Goal: Task Accomplishment & Management: Use online tool/utility

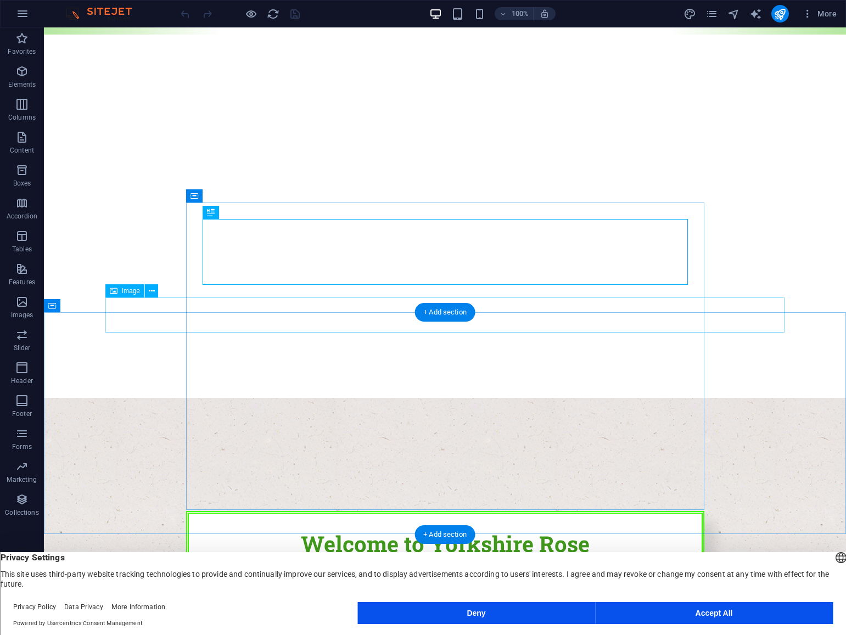
scroll to position [126, 0]
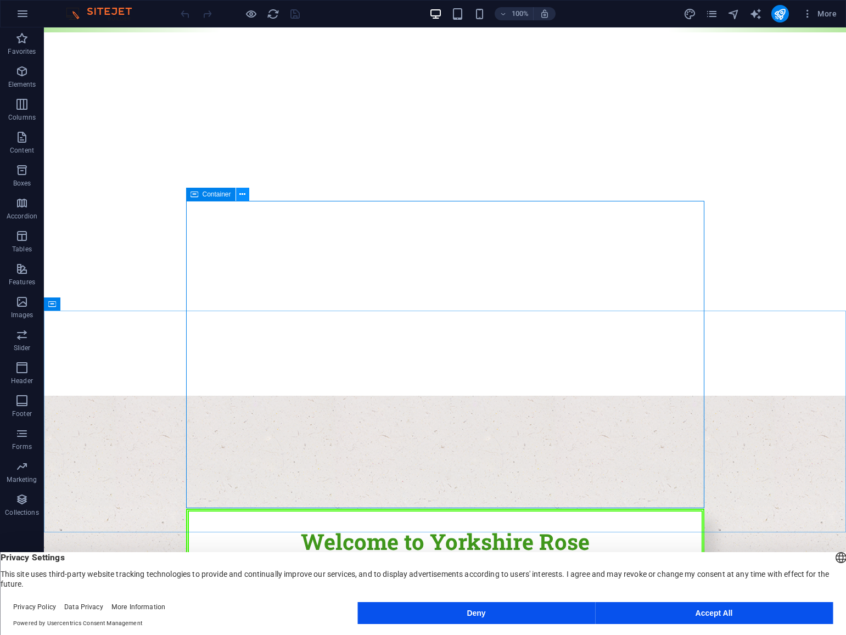
click at [243, 196] on icon at bounding box center [242, 195] width 6 height 12
click at [698, 611] on button "Accept All" at bounding box center [714, 613] width 238 height 22
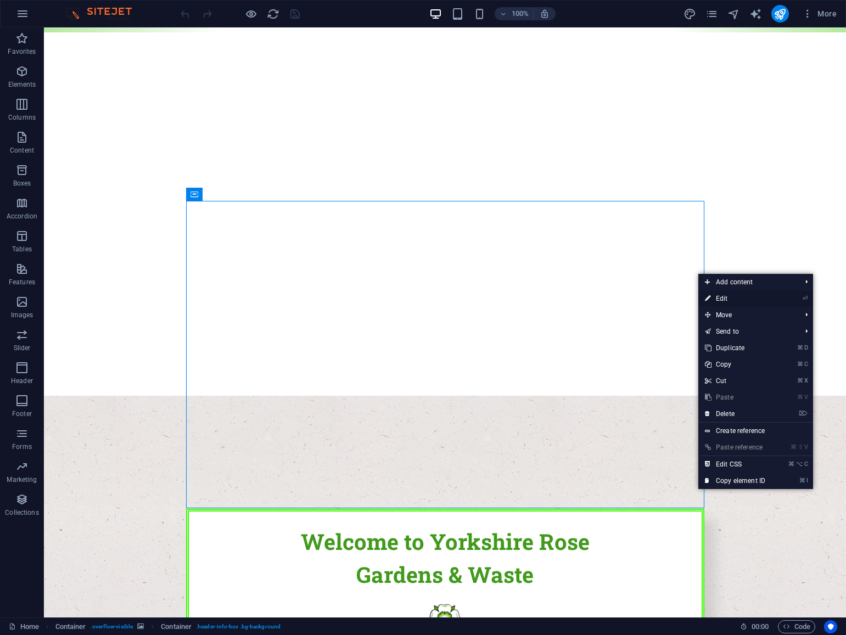
click at [725, 301] on link "⏎ Edit" at bounding box center [735, 298] width 74 height 16
select select "rem"
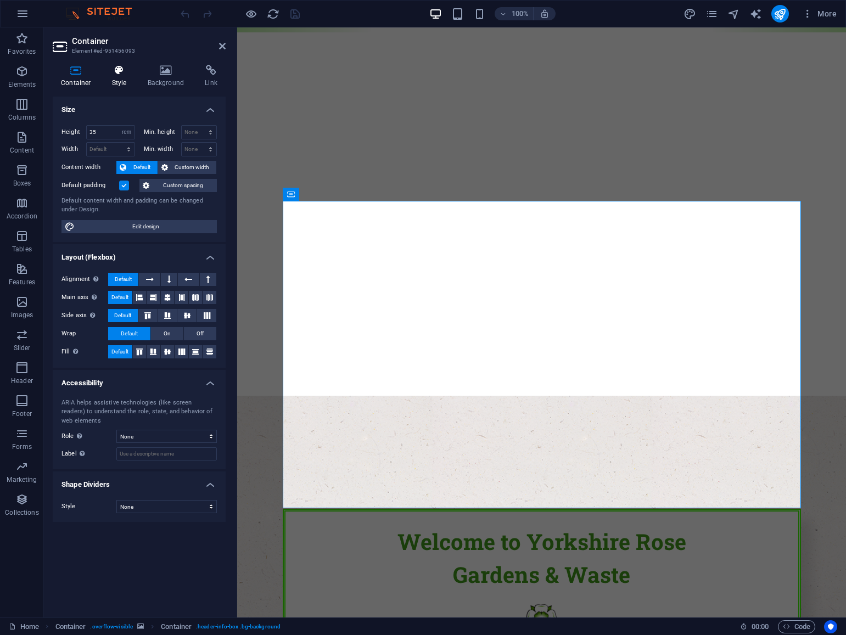
click at [121, 76] on h4 "Style" at bounding box center [122, 76] width 36 height 23
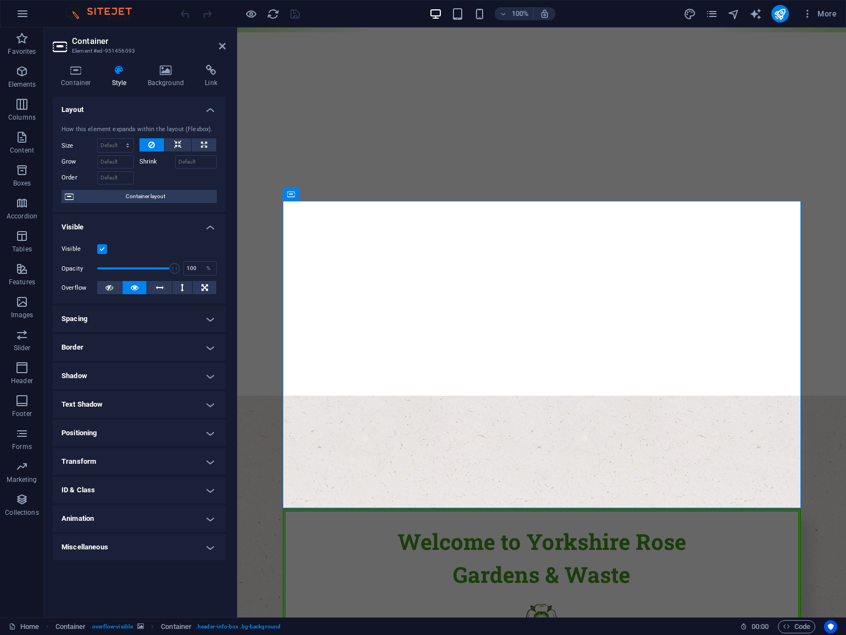
click at [208, 348] on h4 "Border" at bounding box center [139, 347] width 173 height 26
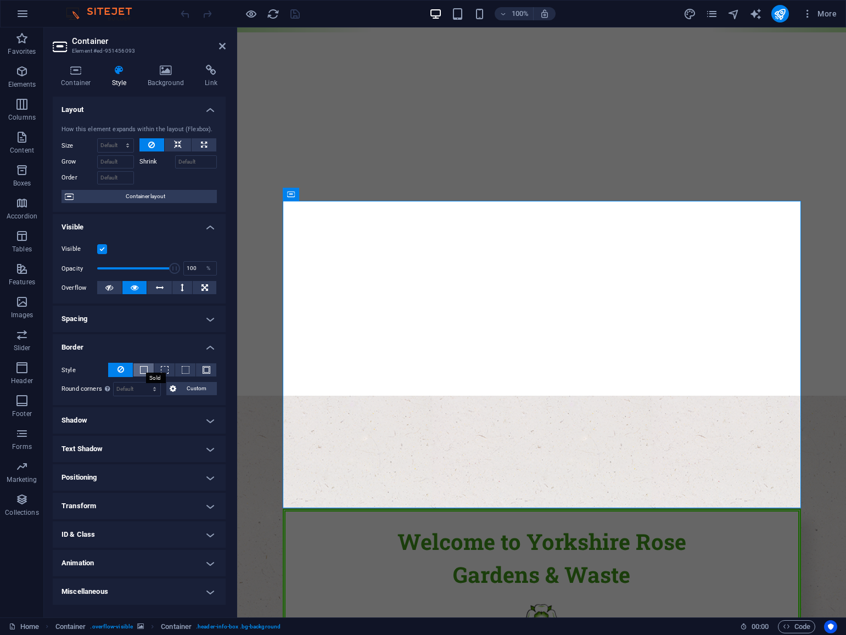
click at [141, 370] on span at bounding box center [144, 370] width 8 height 8
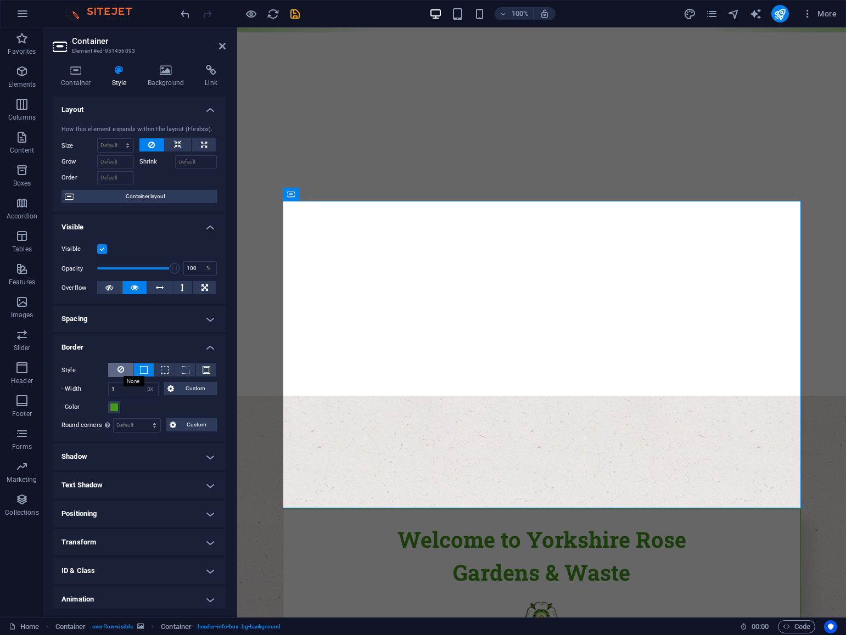
click at [122, 370] on icon at bounding box center [120, 369] width 7 height 13
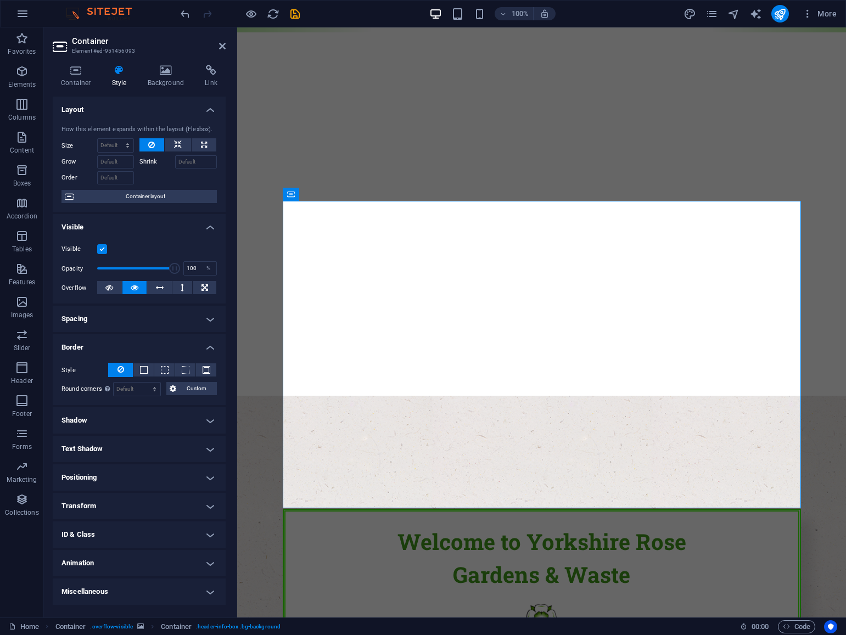
click at [121, 370] on icon at bounding box center [120, 369] width 7 height 13
click at [195, 389] on span "Custom" at bounding box center [196, 388] width 34 height 13
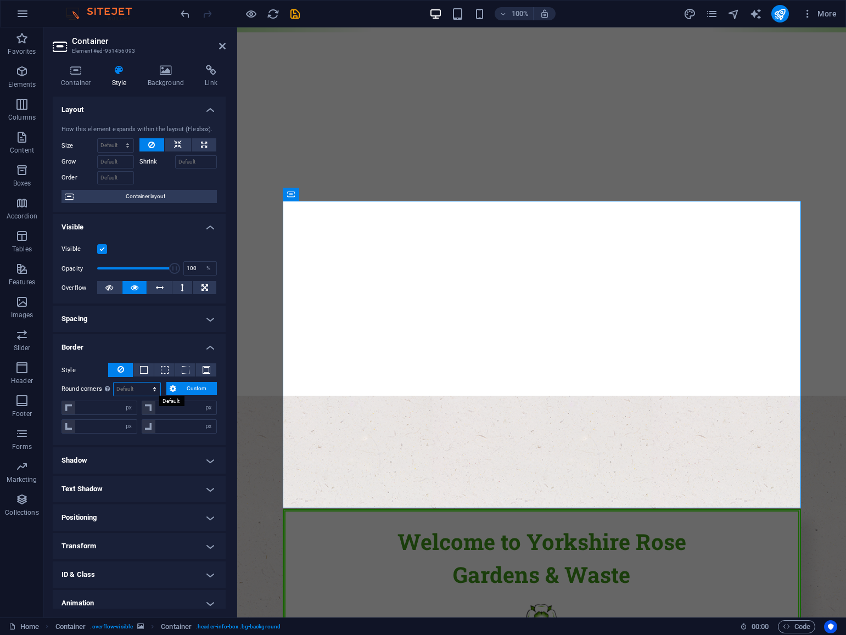
click at [148, 388] on select "Default px rem % vh vw Custom" at bounding box center [137, 388] width 47 height 13
click at [142, 368] on span at bounding box center [144, 370] width 8 height 8
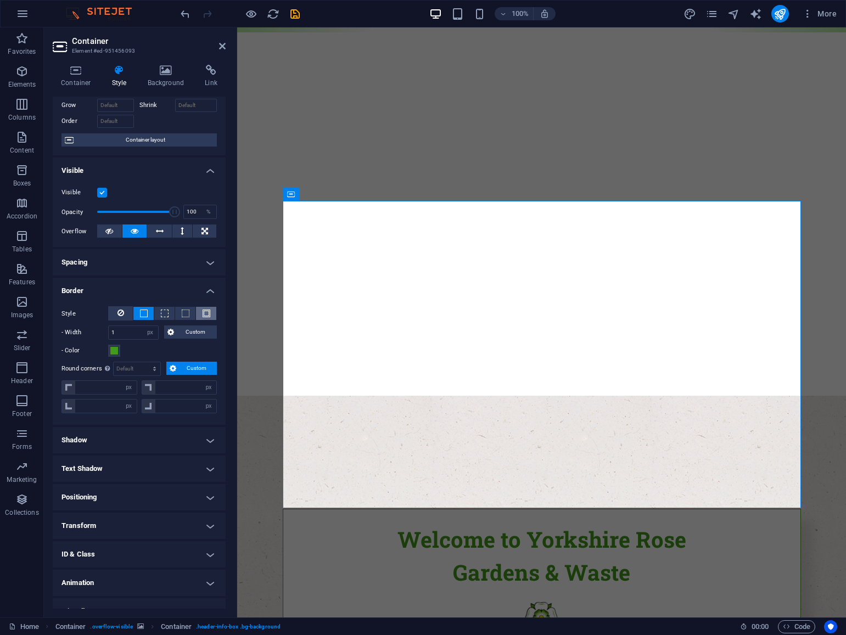
scroll to position [72, 0]
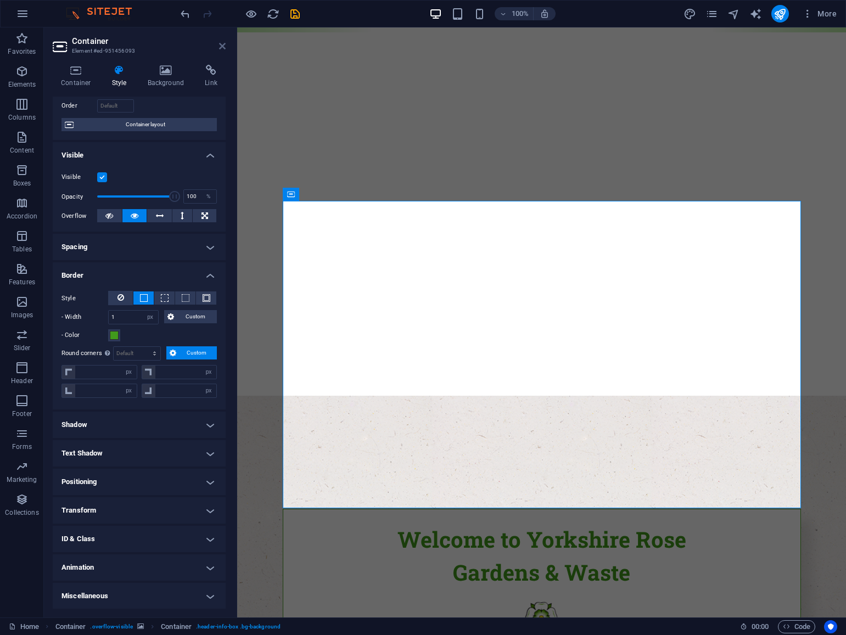
click at [222, 45] on icon at bounding box center [222, 46] width 7 height 9
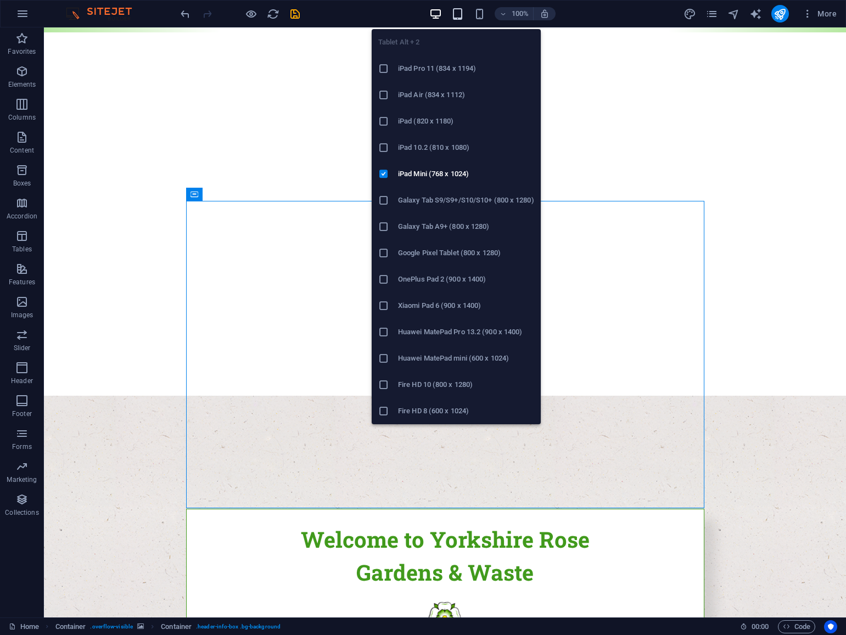
click at [459, 12] on icon "button" at bounding box center [457, 14] width 13 height 13
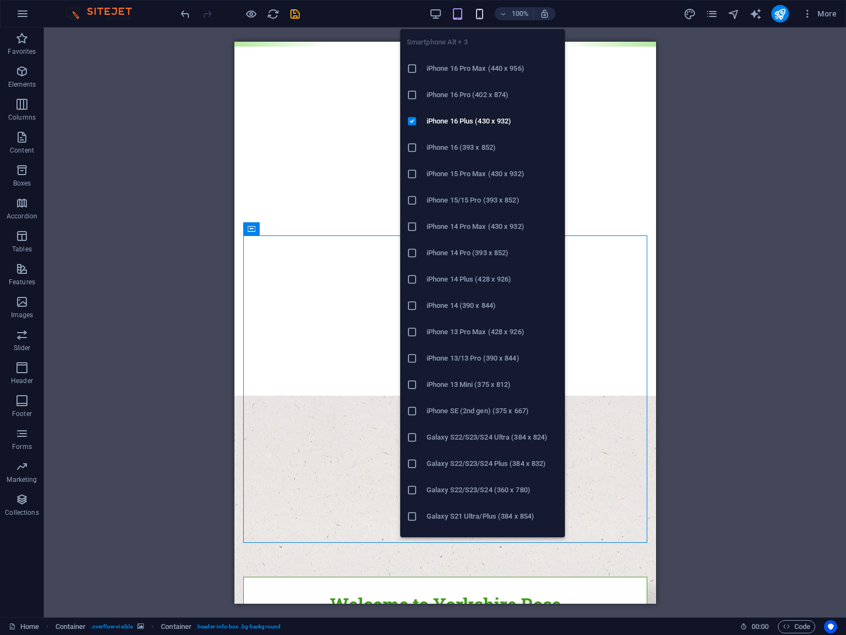
click at [478, 14] on icon "button" at bounding box center [479, 14] width 13 height 13
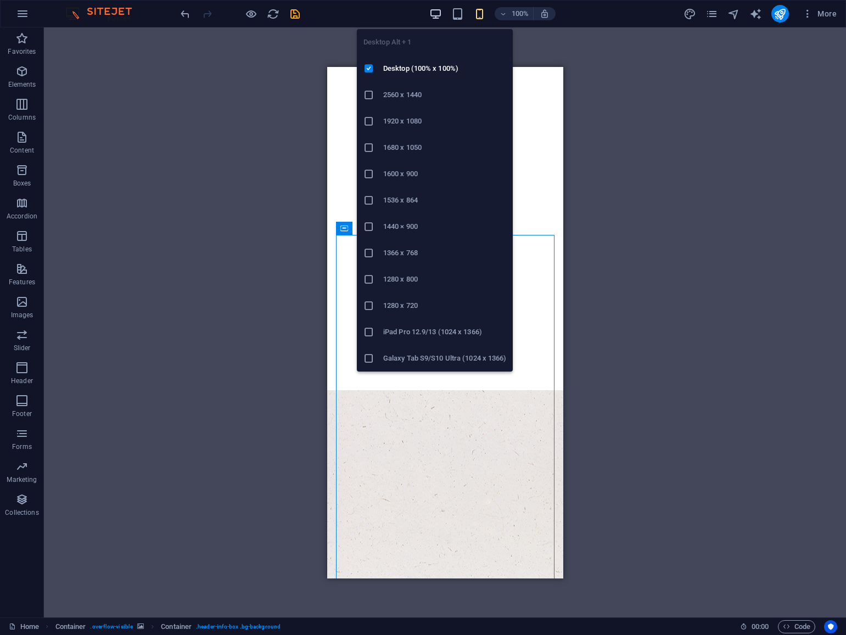
click at [439, 13] on icon "button" at bounding box center [435, 14] width 13 height 13
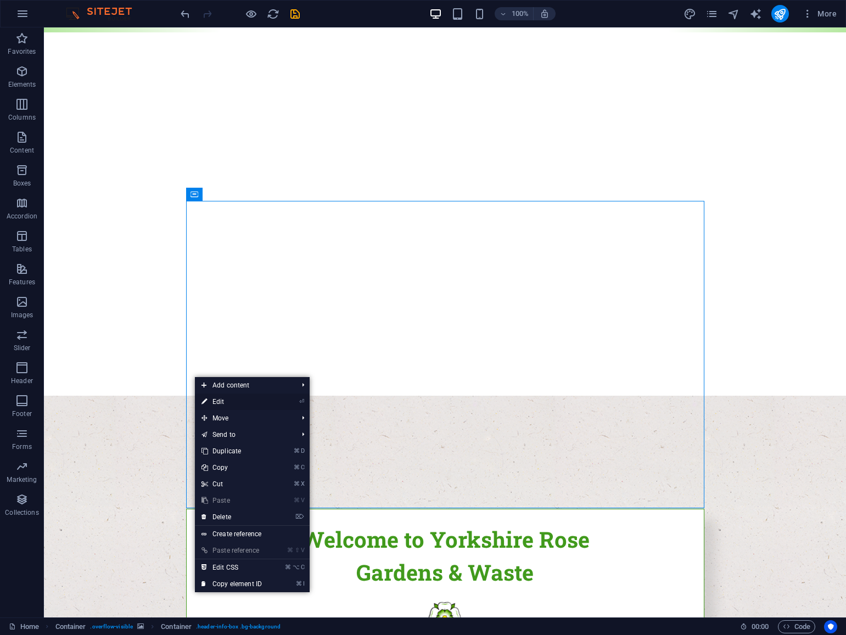
click at [224, 399] on link "⏎ Edit" at bounding box center [232, 401] width 74 height 16
select select "px"
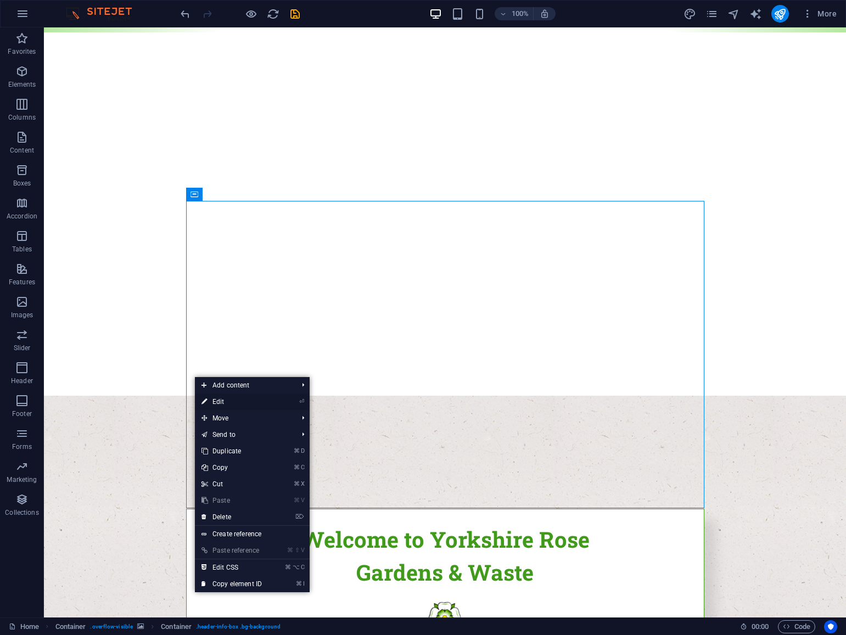
select select "px"
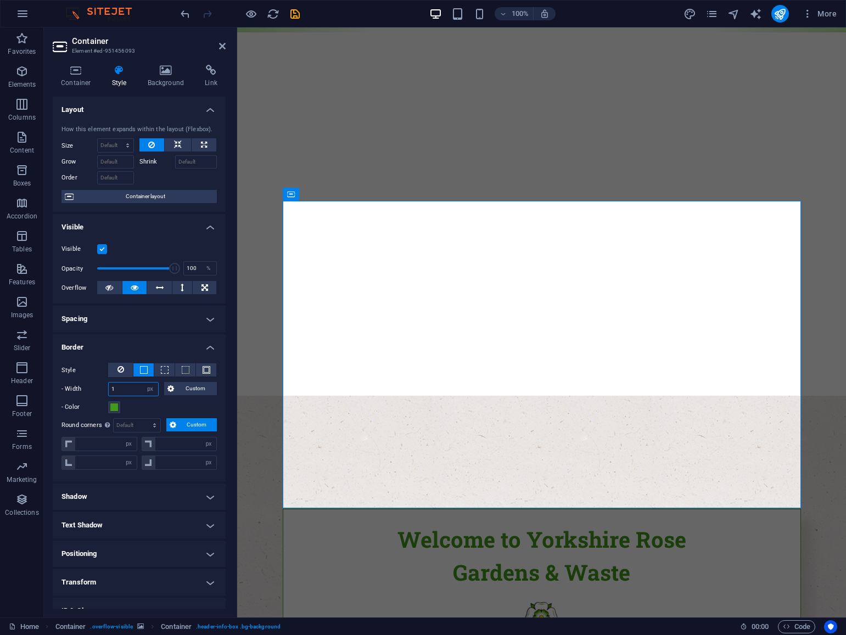
click at [116, 389] on input "1" at bounding box center [133, 388] width 49 height 13
type input "2"
click at [222, 46] on icon at bounding box center [222, 46] width 7 height 9
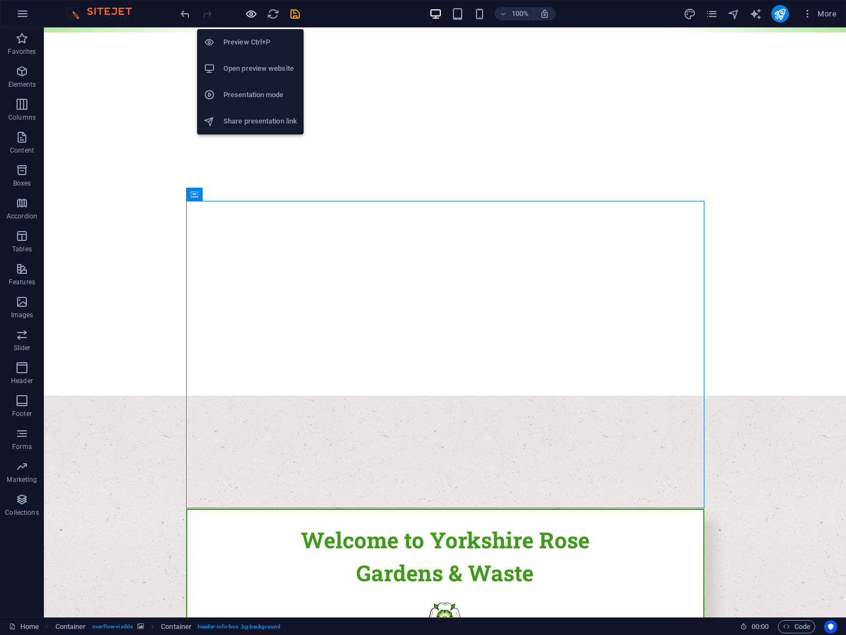
click at [251, 14] on icon "button" at bounding box center [251, 14] width 13 height 13
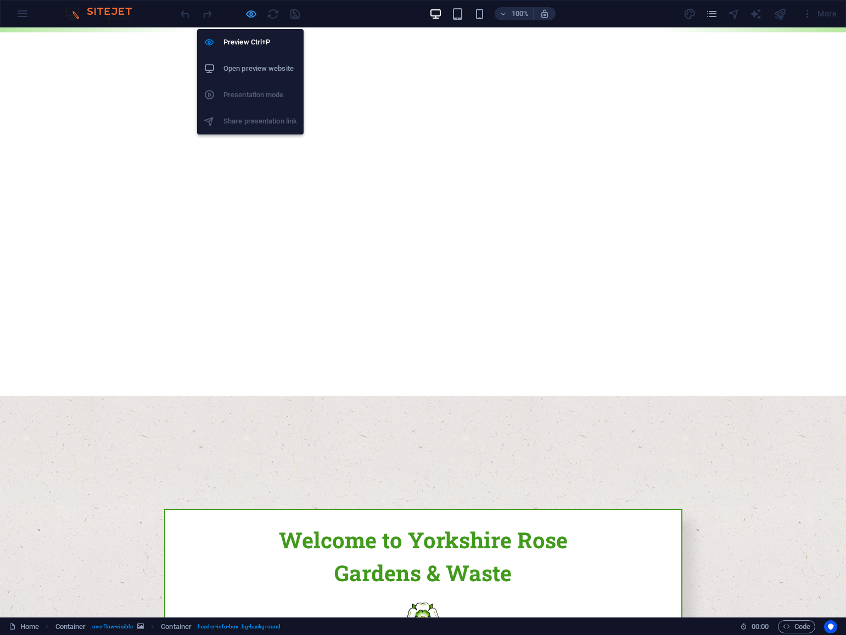
click at [251, 13] on icon "button" at bounding box center [251, 14] width 13 height 13
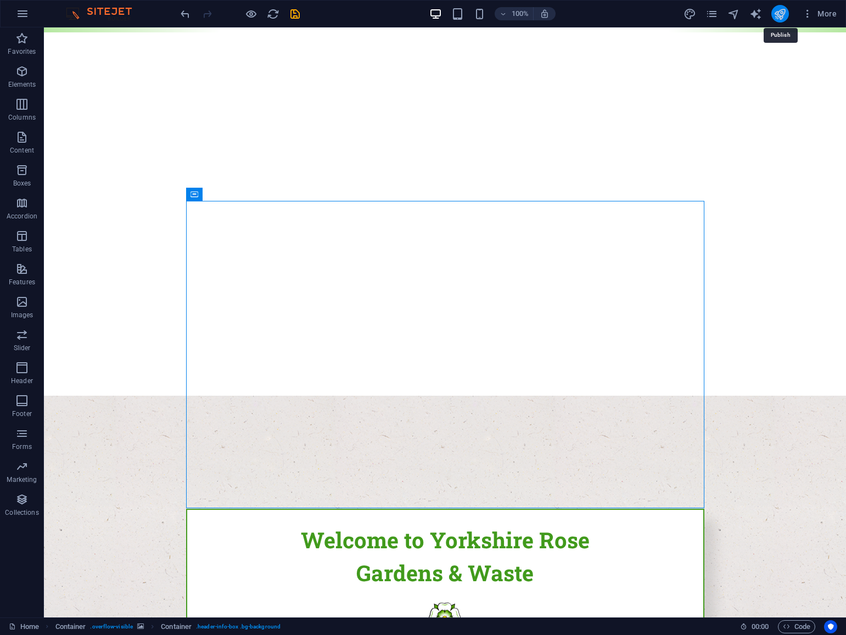
click at [782, 16] on icon "publish" at bounding box center [779, 14] width 13 height 13
